Goal: Task Accomplishment & Management: Manage account settings

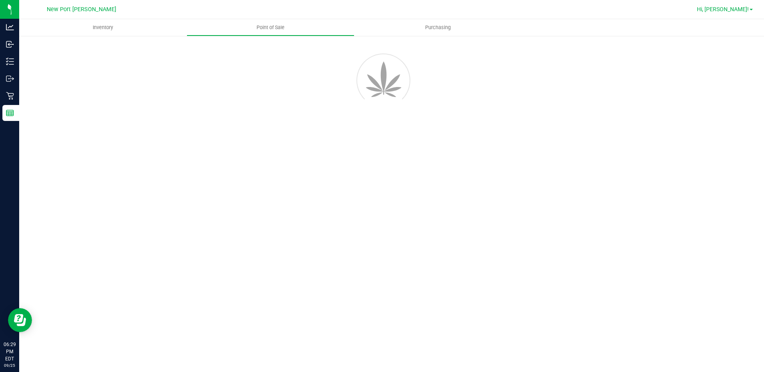
click at [747, 7] on span "Hi, [PERSON_NAME]!" at bounding box center [722, 9] width 52 height 6
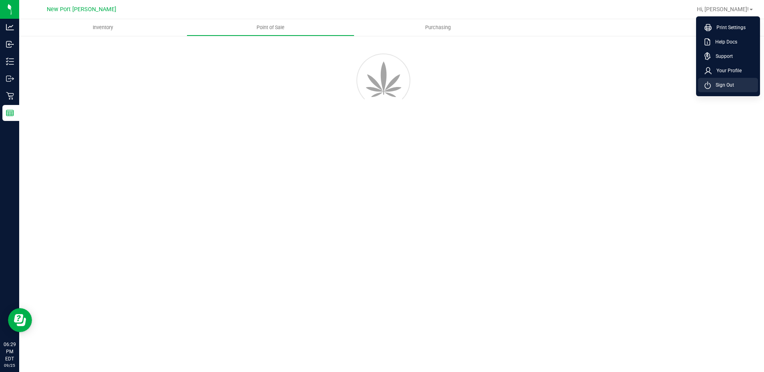
click at [727, 84] on span "Sign Out" at bounding box center [721, 85] width 23 height 8
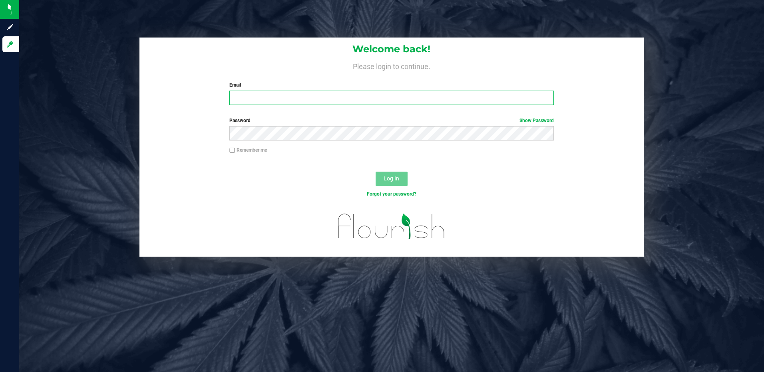
click at [323, 100] on input "Email" at bounding box center [391, 98] width 324 height 14
type input "[EMAIL_ADDRESS][DOMAIN_NAME]"
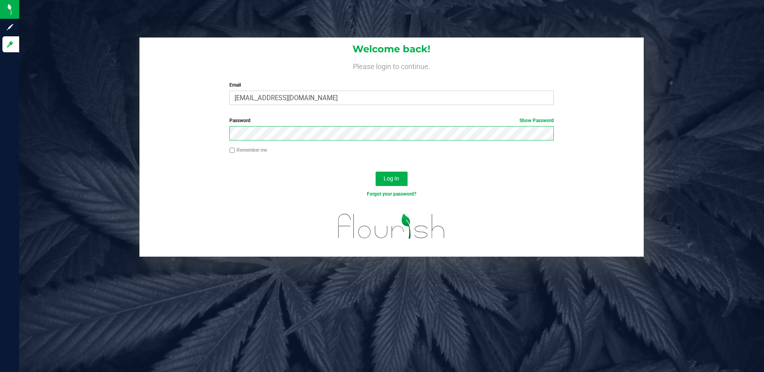
click at [375, 172] on button "Log In" at bounding box center [391, 179] width 32 height 14
